Goal: Navigation & Orientation: Go to known website

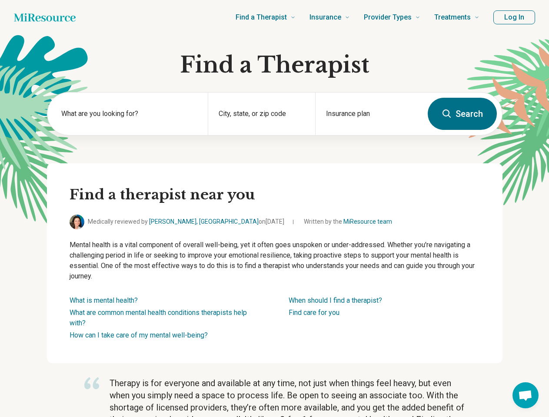
click at [514, 17] on button "Log In" at bounding box center [514, 17] width 42 height 14
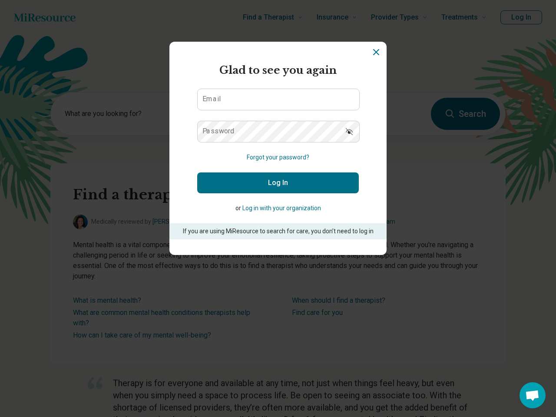
click at [128, 114] on div "Miresource logo Glad to see you again Email Password Forgot your password? Log …" at bounding box center [278, 208] width 556 height 417
click at [261, 114] on form "Glad to see you again Email Password Forgot your password? Log In or Log in wit…" at bounding box center [278, 151] width 162 height 177
click at [368, 114] on section "Miresource logo Glad to see you again Email Password Forgot your password? Log …" at bounding box center [277, 148] width 217 height 213
click at [525, 395] on div "Miresource logo Glad to see you again Email Password Forgot your password? Log …" at bounding box center [278, 208] width 556 height 417
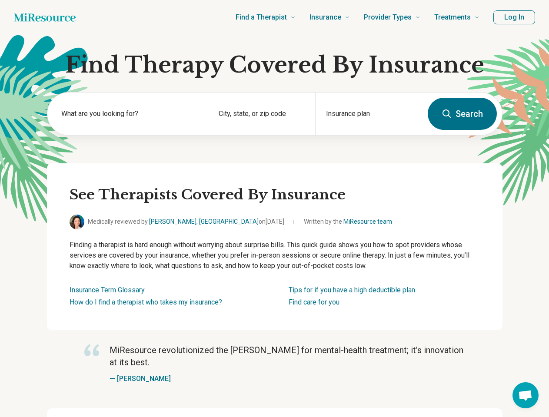
click at [274, 209] on div "See Therapists Covered By Insurance Medically reviewed by [PERSON_NAME], [GEOGR…" at bounding box center [274, 246] width 455 height 167
click at [514, 17] on button "Log In" at bounding box center [514, 17] width 42 height 14
